Goal: Information Seeking & Learning: Learn about a topic

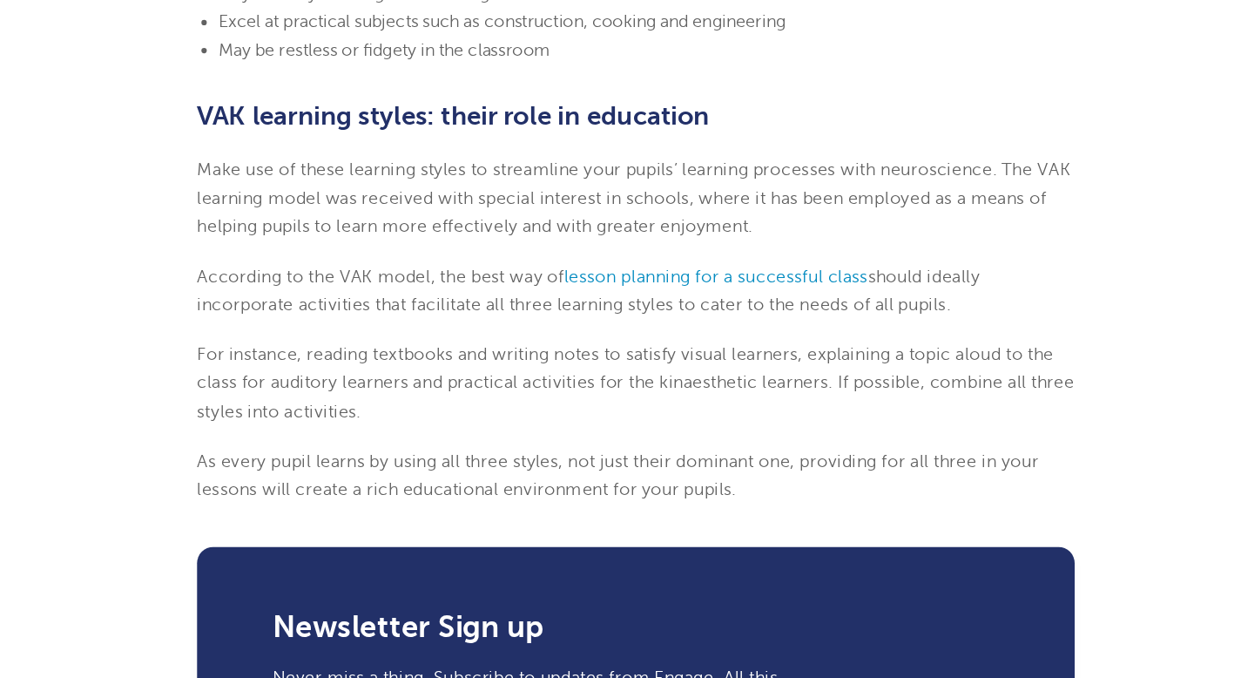
scroll to position [1980, 0]
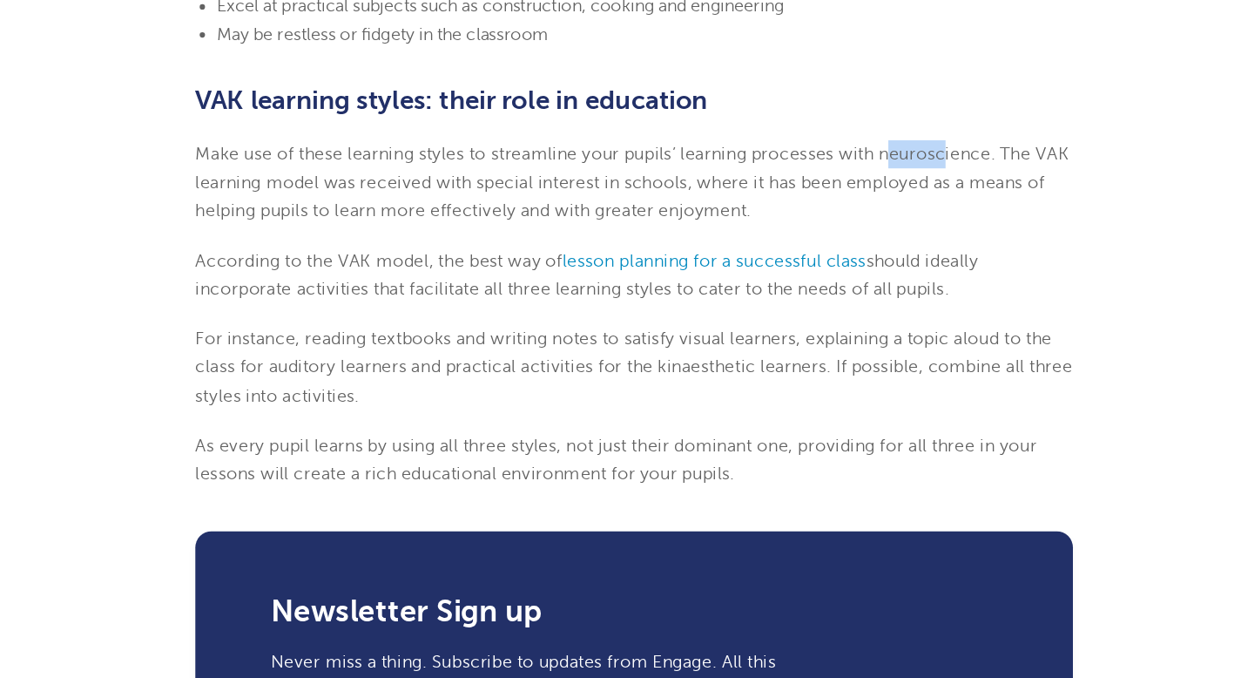
drag, startPoint x: 830, startPoint y: 253, endPoint x: 881, endPoint y: 249, distance: 50.7
click at [881, 249] on span "Make use of these learning styles to streamline your pupils’ learning processes…" at bounding box center [619, 277] width 705 height 62
click at [871, 250] on span "Make use of these learning styles to streamline your pupils’ learning processes…" at bounding box center [619, 277] width 705 height 62
click at [870, 250] on span "Make use of these learning styles to streamline your pupils’ learning processes…" at bounding box center [619, 277] width 705 height 62
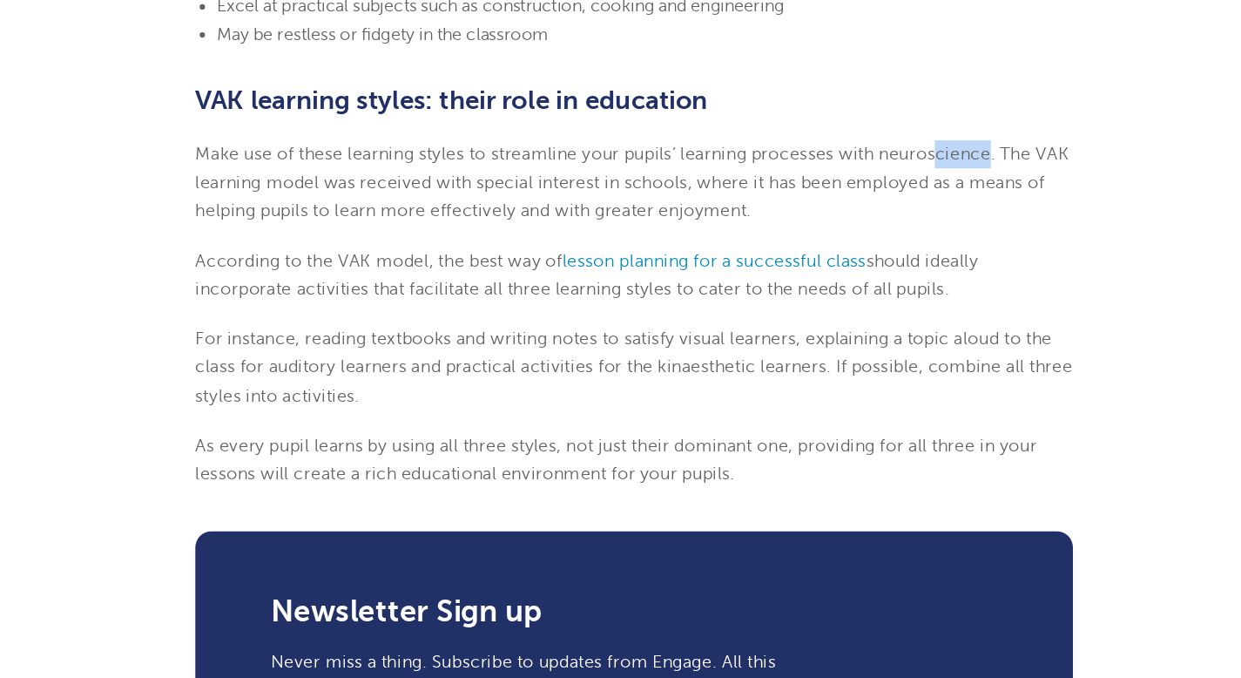
click at [869, 249] on span "Make use of these learning styles to streamline your pupils’ learning processes…" at bounding box center [619, 277] width 705 height 62
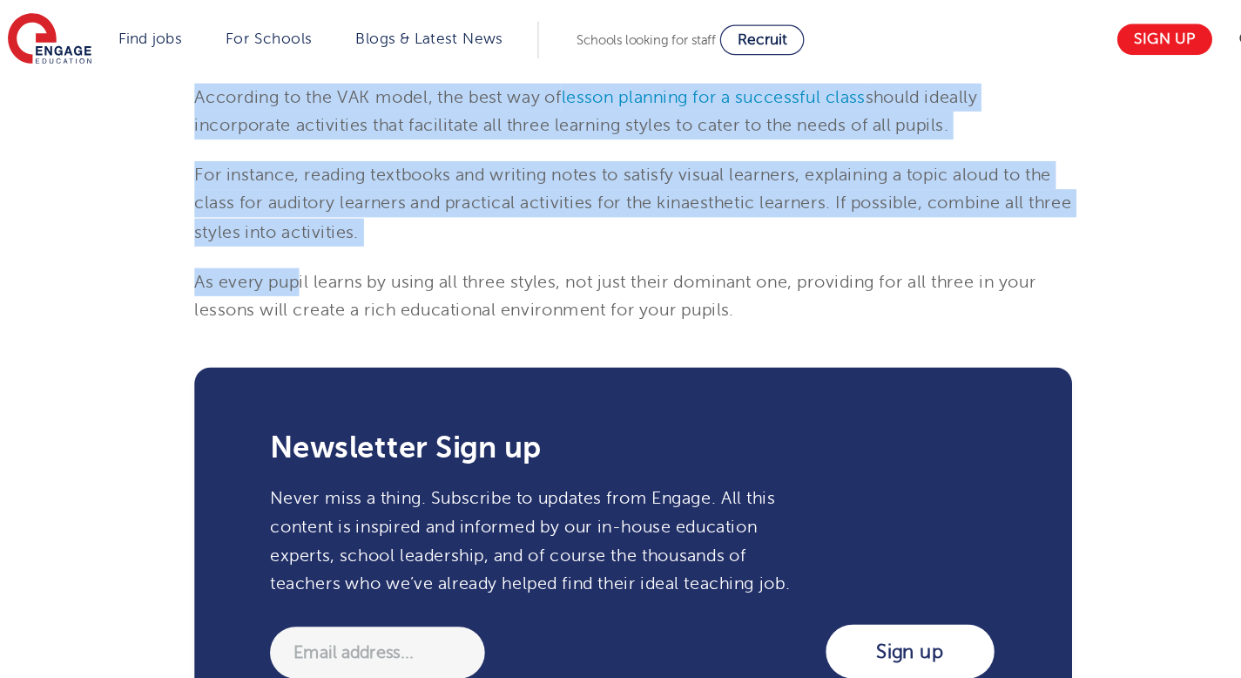
scroll to position [2185, 0]
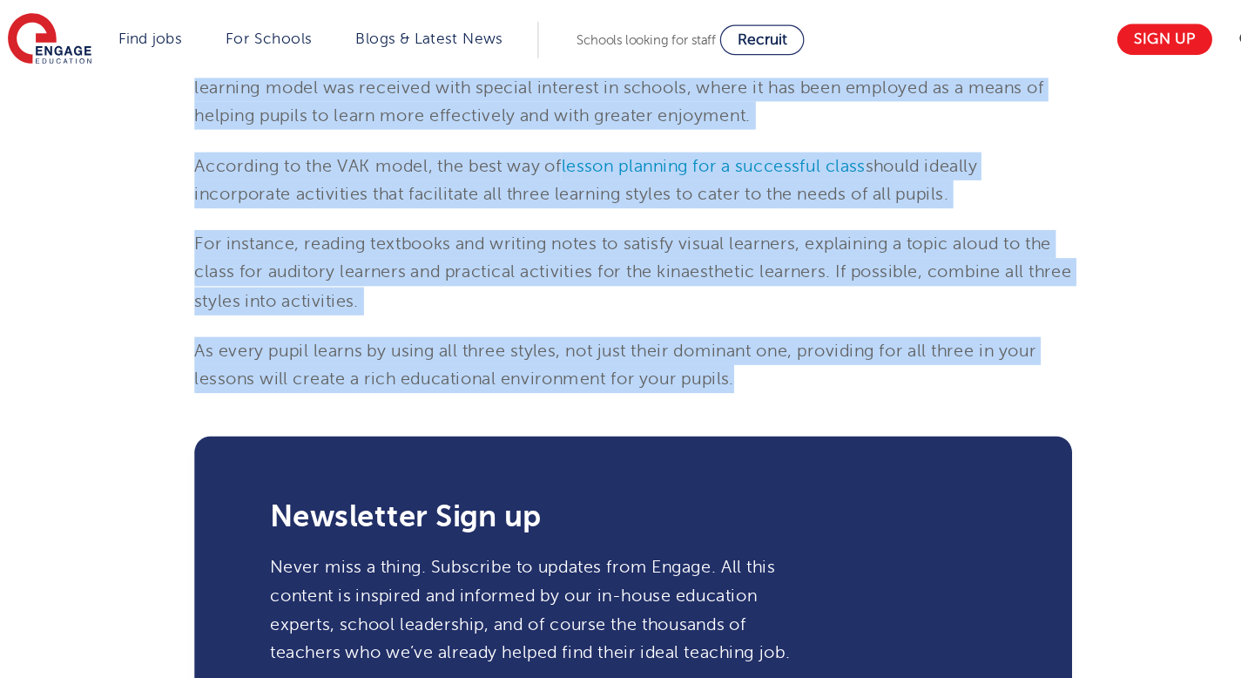
drag, startPoint x: 265, startPoint y: 172, endPoint x: 719, endPoint y: 306, distance: 474.0
copy section "Lore ip dol SIT ametcons adipis elits? DOE temporin utlabo etdo m aliqu en admi…"
click at [701, 289] on span "As every pupil learns by using all three styles, not just their dominant one, p…" at bounding box center [606, 294] width 679 height 38
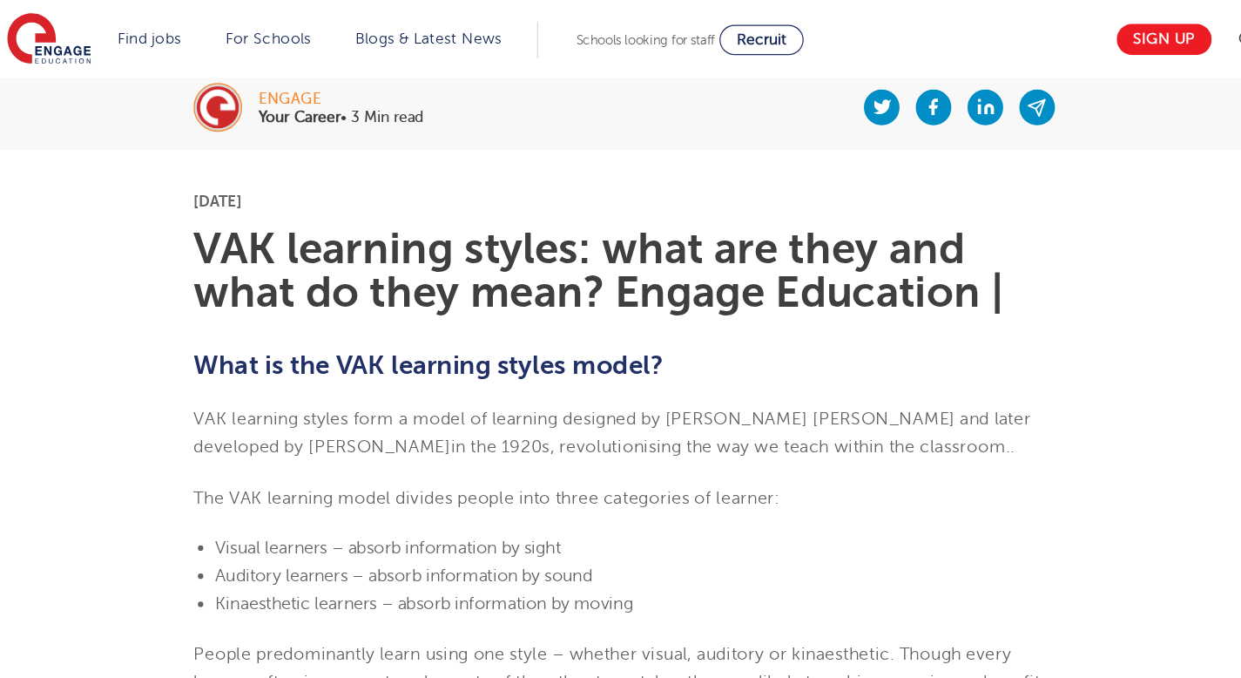
scroll to position [359, 0]
